Goal: Book appointment/travel/reservation

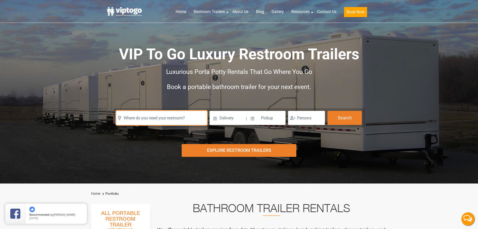
click at [181, 116] on input "text" at bounding box center [161, 118] width 91 height 14
paste input "[STREET_ADDRESS]"
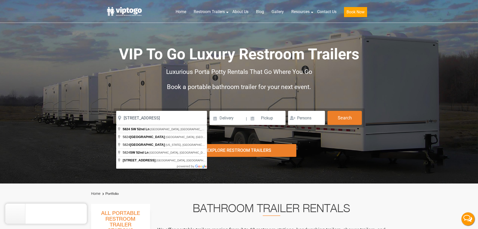
type input "[STREET_ADDRESS]"
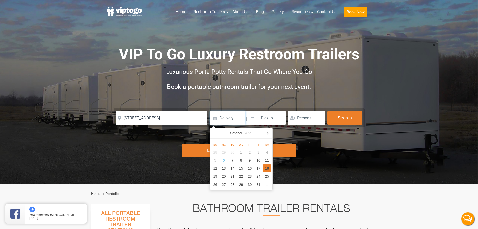
click at [268, 169] on div "18" at bounding box center [267, 168] width 9 height 8
type input "[DATE]"
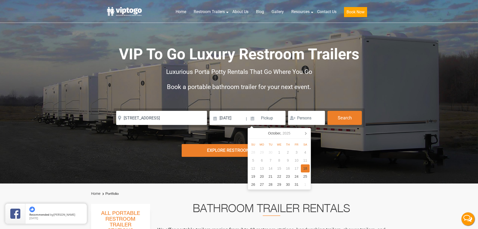
click at [306, 168] on div "18" at bounding box center [305, 168] width 9 height 8
type input "[DATE]"
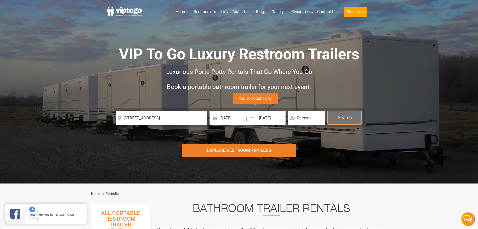
click at [347, 120] on button "Search" at bounding box center [344, 118] width 34 height 14
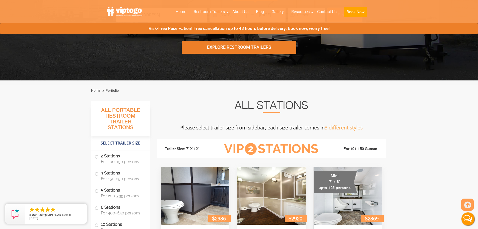
scroll to position [78, 0]
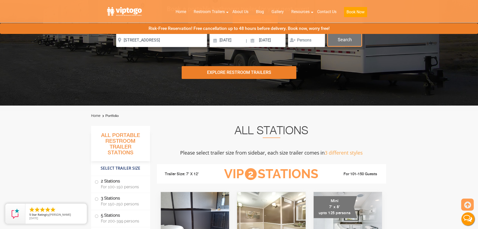
click at [340, 40] on button "Search" at bounding box center [344, 40] width 34 height 14
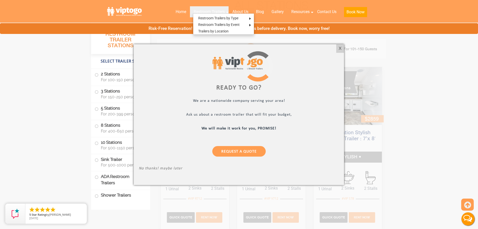
scroll to position [203, 0]
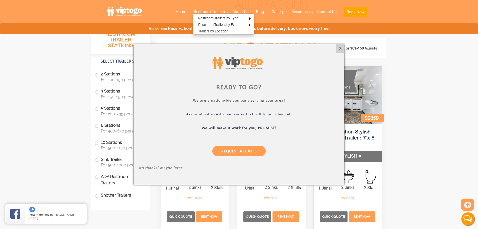
drag, startPoint x: 340, startPoint y: 47, endPoint x: 328, endPoint y: 60, distance: 17.6
click at [340, 47] on div "X" at bounding box center [340, 48] width 8 height 9
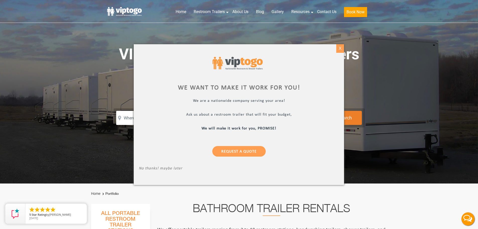
click at [340, 47] on div "X" at bounding box center [340, 48] width 8 height 9
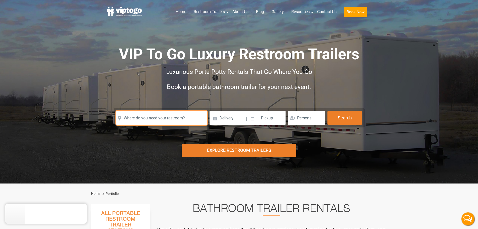
click at [144, 117] on input "text" at bounding box center [161, 118] width 91 height 14
paste input "[STREET_ADDRESS]"
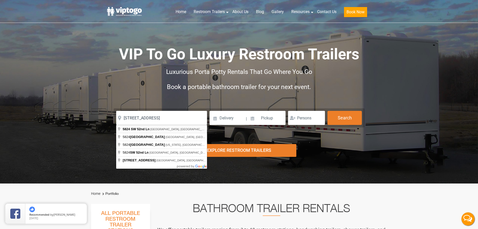
type input "[STREET_ADDRESS]"
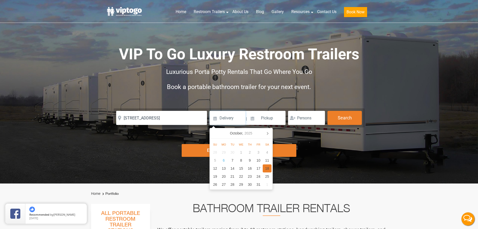
click at [268, 168] on div "18" at bounding box center [267, 168] width 9 height 8
type input "[DATE]"
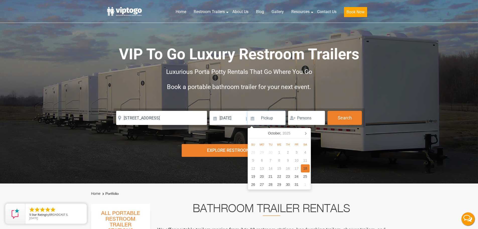
click at [309, 171] on div "18" at bounding box center [305, 168] width 9 height 8
type input "[DATE]"
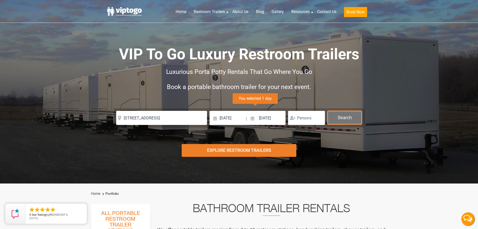
click at [352, 122] on button "Search" at bounding box center [344, 118] width 34 height 14
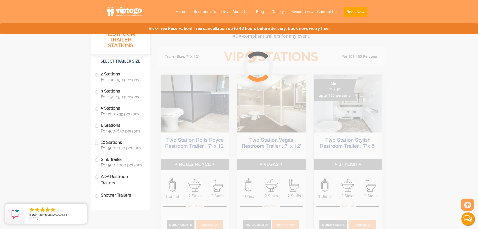
scroll to position [203, 0]
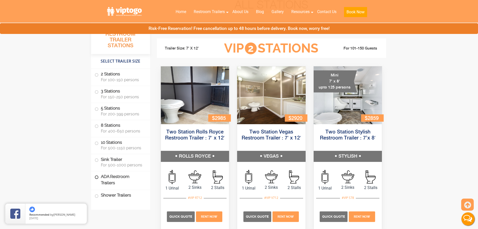
click at [112, 182] on label "ADA Restroom Trailers" at bounding box center [121, 179] width 52 height 17
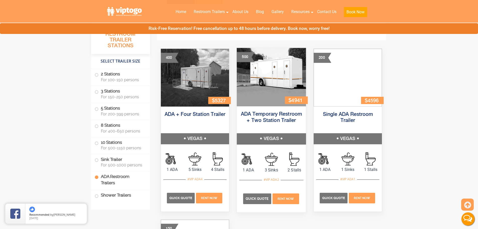
scroll to position [1751, 0]
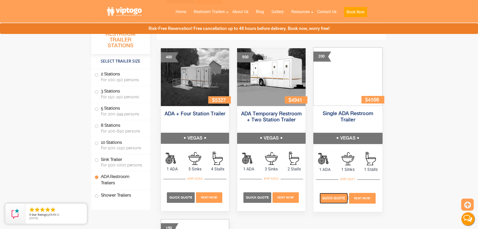
click at [338, 200] on p "Quick Quote" at bounding box center [333, 197] width 28 height 11
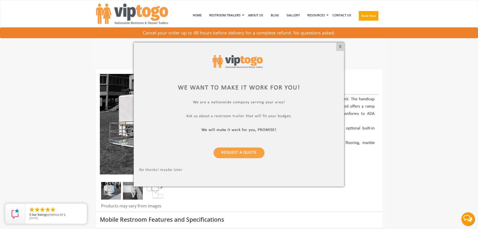
drag, startPoint x: 340, startPoint y: 47, endPoint x: 340, endPoint y: 50, distance: 2.8
click at [340, 48] on div "X" at bounding box center [340, 46] width 8 height 9
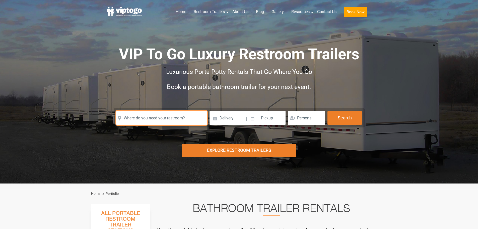
click at [148, 120] on input "text" at bounding box center [161, 118] width 91 height 14
click at [169, 115] on input "text" at bounding box center [161, 118] width 91 height 14
paste input "471 ORCHARD HILL RD"
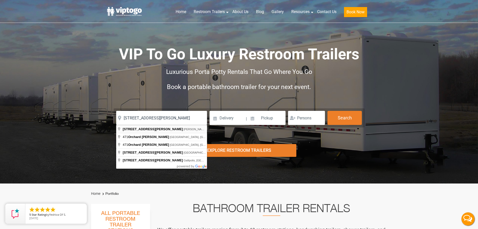
type input "471 Orchard Hill Rd, Harriman, NY, USA"
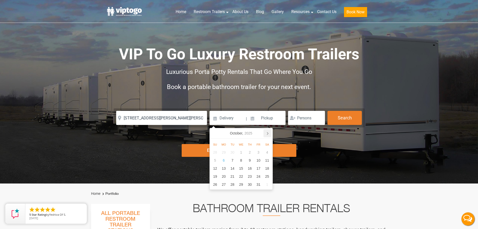
click at [268, 132] on icon at bounding box center [267, 133] width 8 height 8
click at [268, 130] on icon at bounding box center [267, 133] width 8 height 8
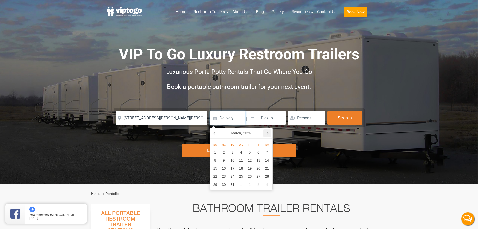
click at [266, 133] on icon at bounding box center [267, 133] width 8 height 8
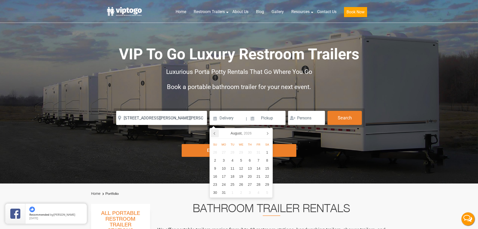
click at [216, 133] on icon at bounding box center [215, 133] width 8 height 8
click at [264, 149] on div "4" at bounding box center [267, 152] width 9 height 8
type input "07/04/2026"
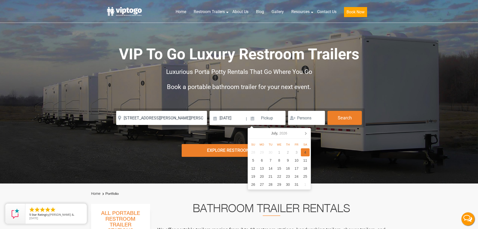
click at [304, 152] on div "4" at bounding box center [305, 152] width 9 height 8
type input "07/04/2026"
click at [344, 119] on button "Search" at bounding box center [344, 118] width 34 height 14
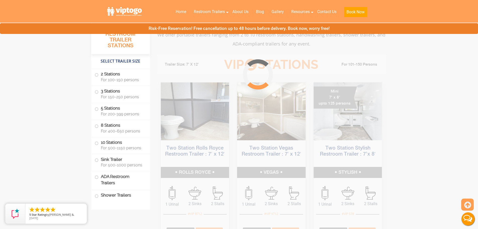
scroll to position [203, 0]
